Goal: Task Accomplishment & Management: Manage account settings

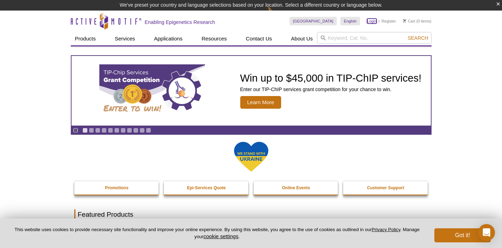
click at [374, 20] on link "Login" at bounding box center [372, 21] width 10 height 5
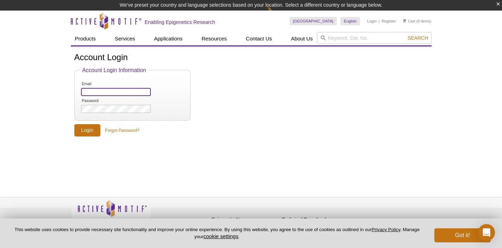
click at [125, 93] on input "Email" at bounding box center [115, 92] width 69 height 8
type input "jpjl@uw.edu"
click at [74, 133] on input "Login" at bounding box center [87, 130] width 26 height 12
